Goal: Book appointment/travel/reservation

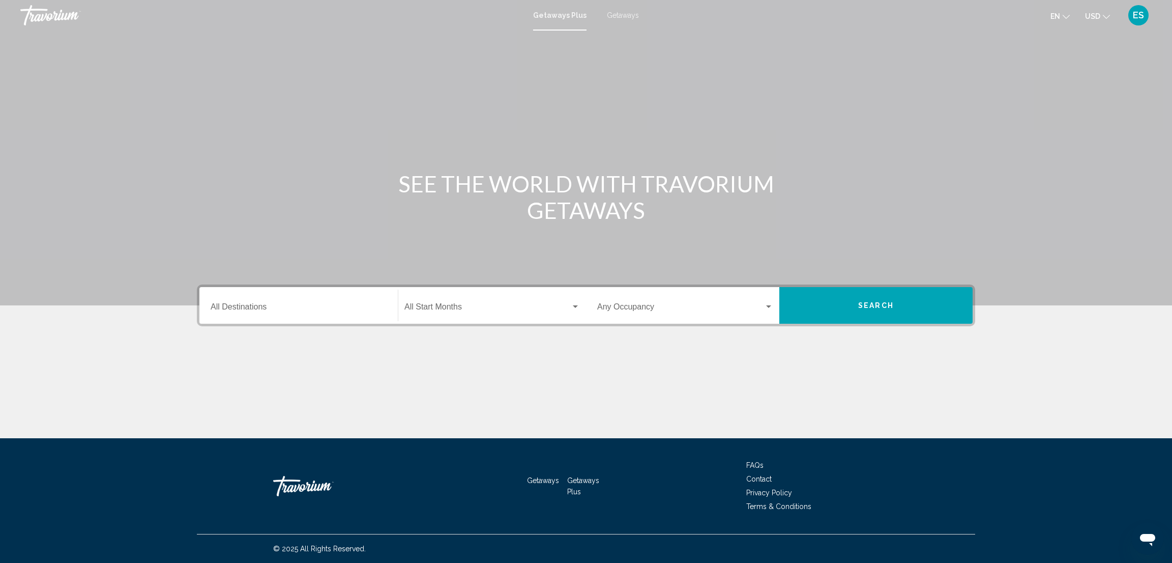
click at [277, 309] on input "Destination All Destinations" at bounding box center [299, 308] width 176 height 9
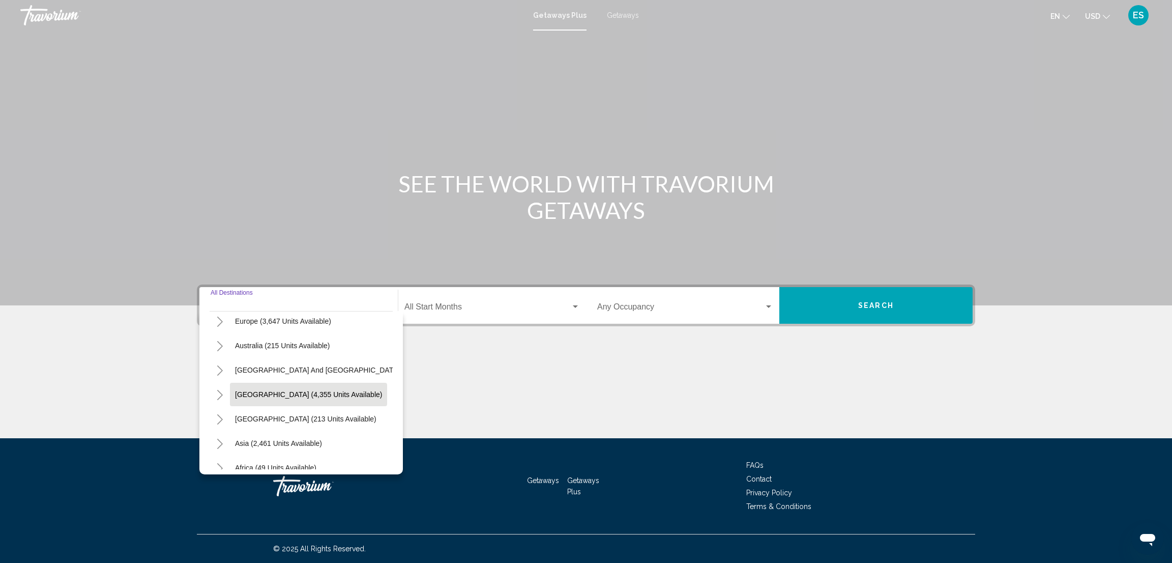
scroll to position [153, 0]
click at [214, 419] on button "Toggle Asia (2,461 units available)" at bounding box center [220, 420] width 20 height 20
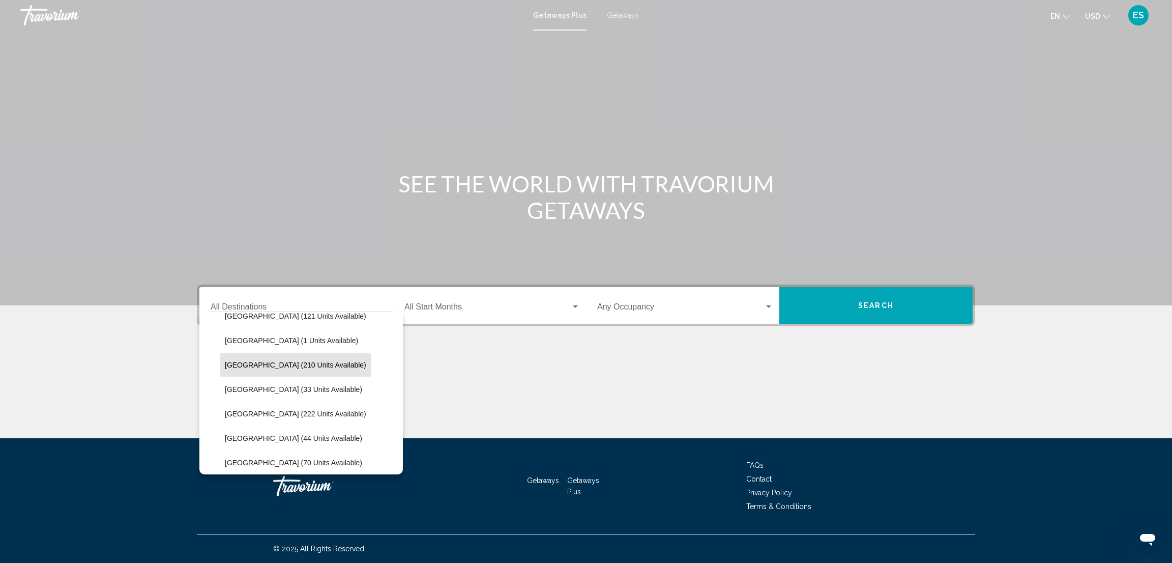
scroll to position [381, 0]
click at [240, 362] on span "[GEOGRAPHIC_DATA] (33 units available)" at bounding box center [293, 363] width 137 height 8
type input "**********"
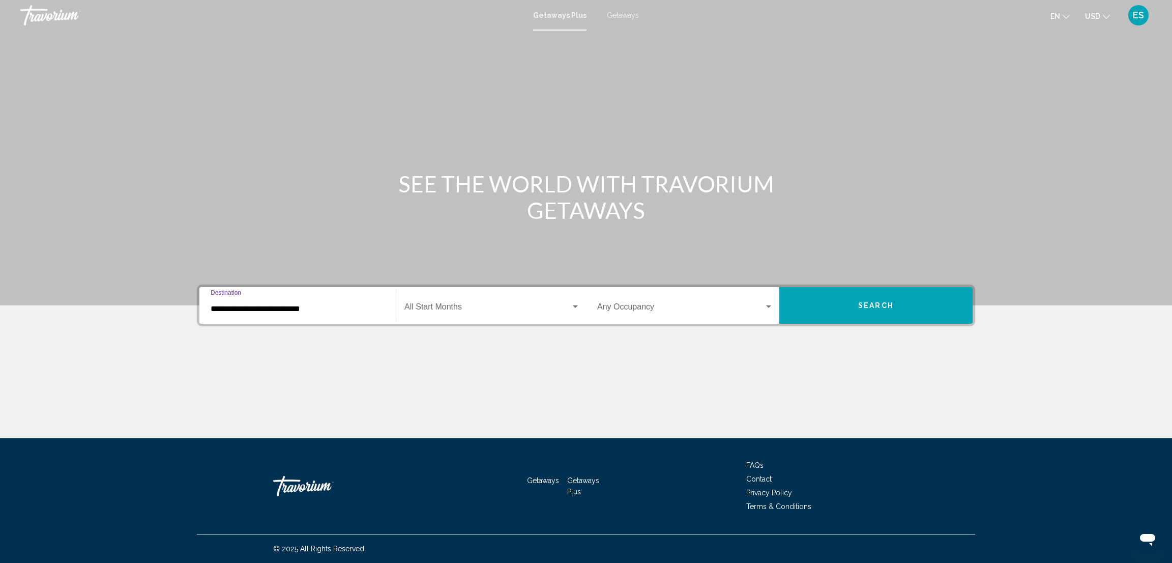
click at [475, 308] on span "Search widget" at bounding box center [487, 308] width 166 height 9
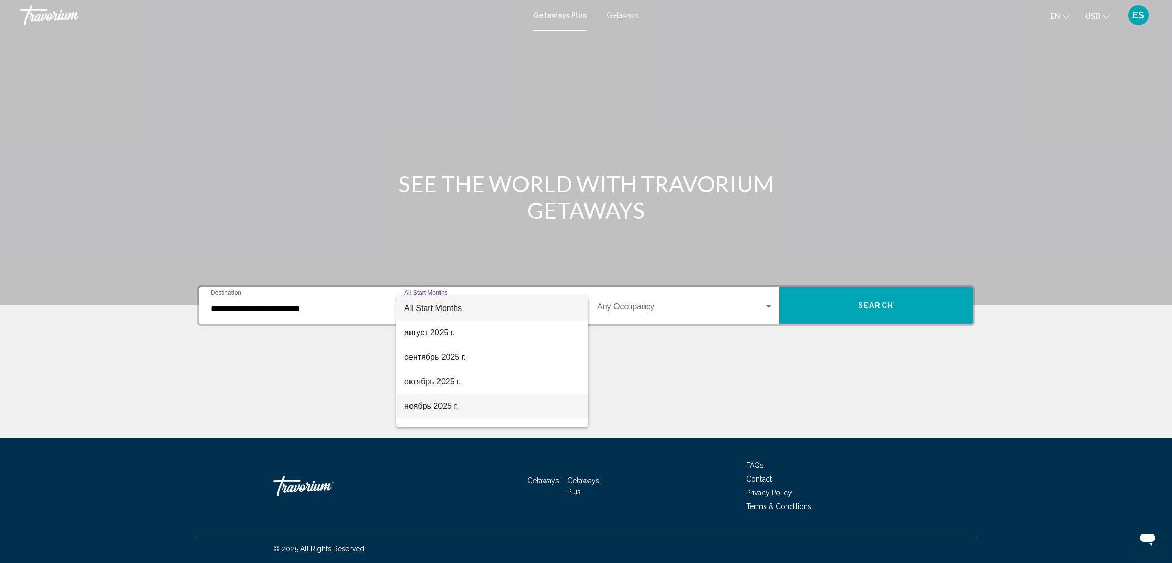
scroll to position [76, 0]
click at [435, 358] on span "декабрь 2025 г." at bounding box center [491, 354] width 175 height 24
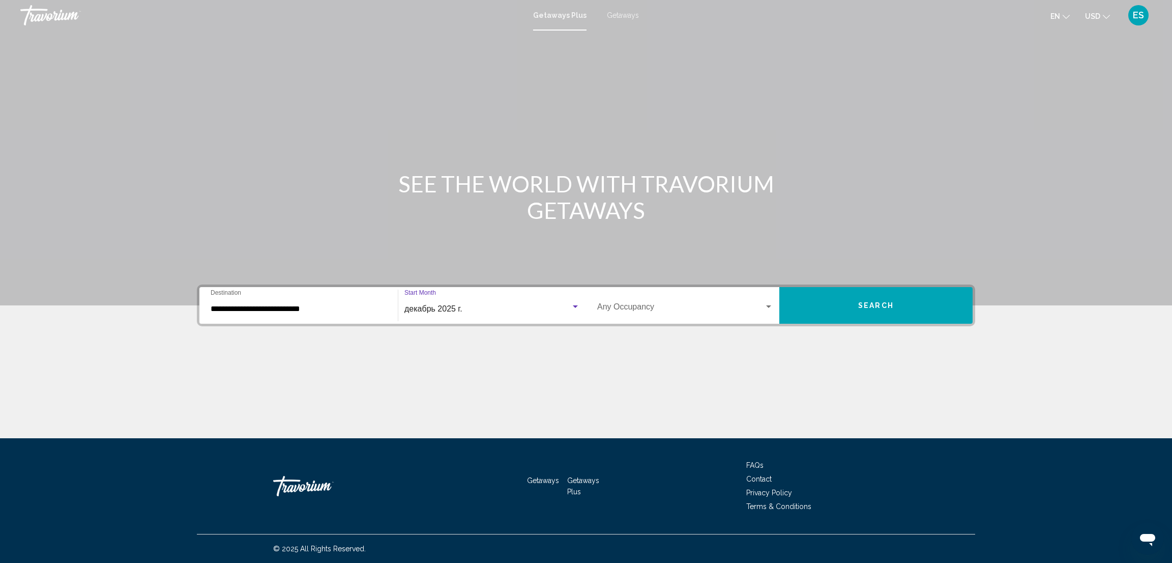
click at [735, 309] on span "Search widget" at bounding box center [680, 308] width 167 height 9
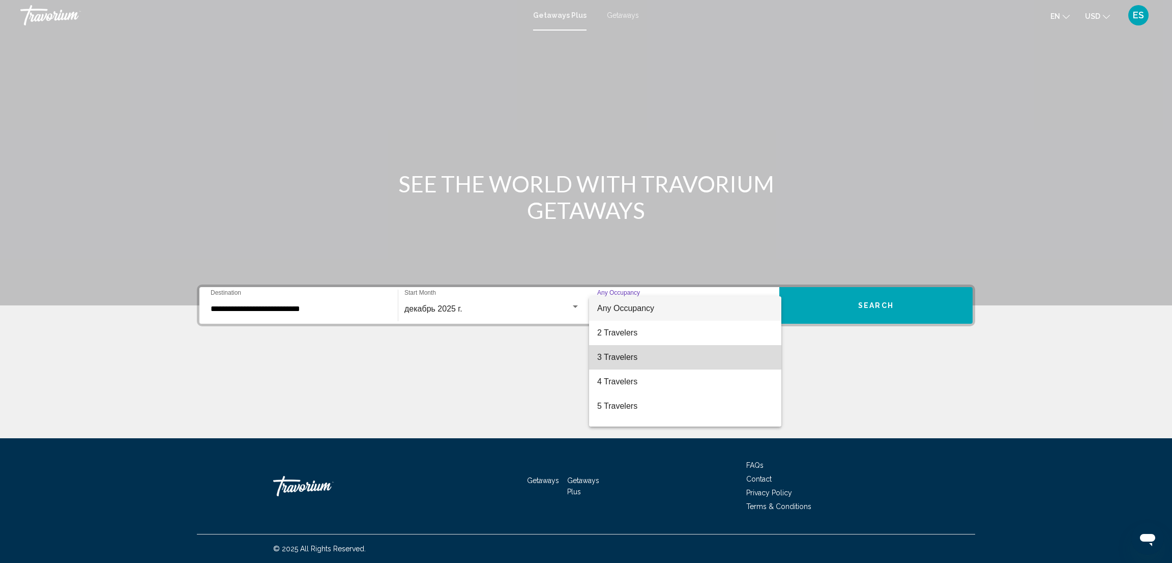
click at [698, 355] on span "3 Travelers" at bounding box center [685, 357] width 176 height 24
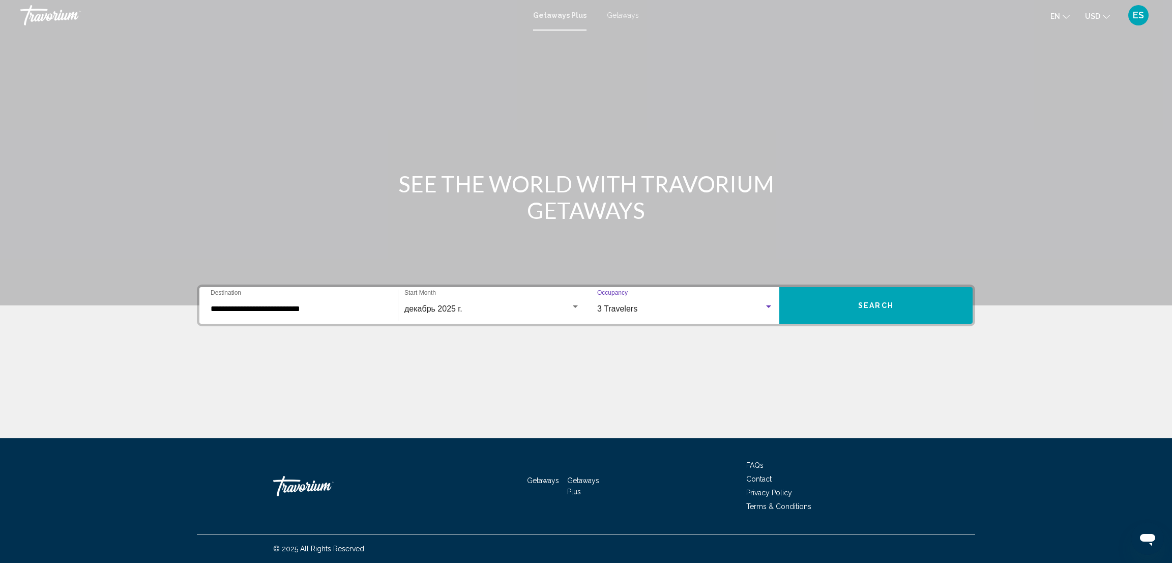
click at [870, 306] on span "Search" at bounding box center [876, 306] width 36 height 8
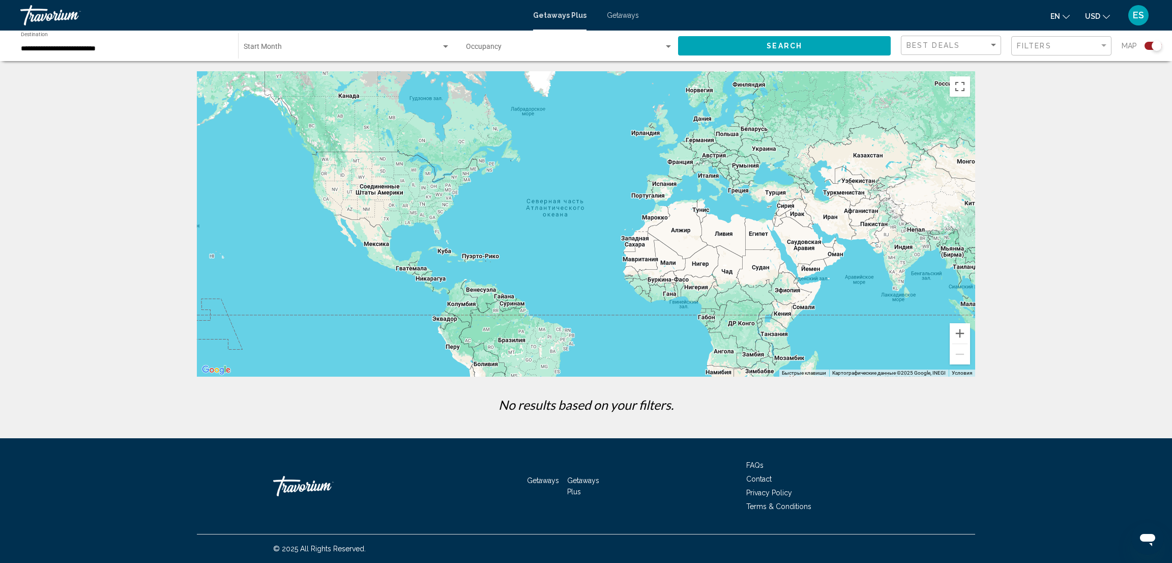
click at [305, 45] on span "Search widget" at bounding box center [342, 49] width 197 height 8
click at [305, 45] on span "All Start Months" at bounding box center [347, 48] width 206 height 21
click at [435, 45] on span "Search widget" at bounding box center [342, 49] width 197 height 8
click at [841, 43] on div at bounding box center [586, 281] width 1172 height 563
click at [1148, 45] on div "Search widget" at bounding box center [1153, 46] width 17 height 8
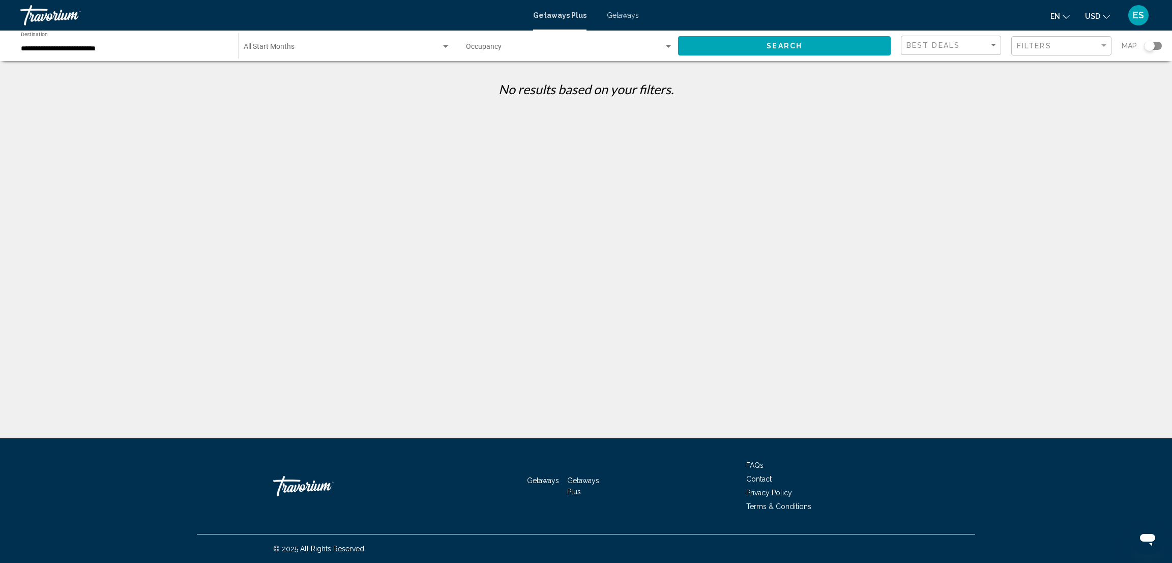
click at [431, 46] on span "Search widget" at bounding box center [342, 49] width 197 height 8
click at [61, 49] on div at bounding box center [586, 281] width 1172 height 563
